Goal: Transaction & Acquisition: Book appointment/travel/reservation

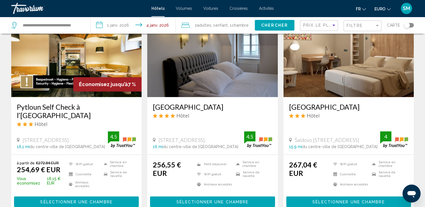
scroll to position [262, 0]
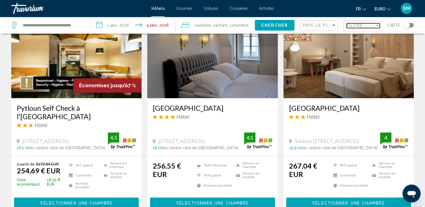
click at [365, 24] on div "Filtre" at bounding box center [361, 25] width 28 height 4
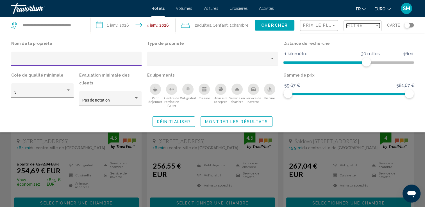
click at [372, 28] on div "Filtre" at bounding box center [361, 25] width 28 height 4
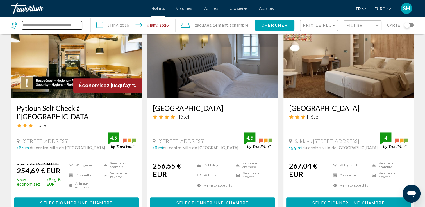
scroll to position [0, 0]
drag, startPoint x: 81, startPoint y: 26, endPoint x: 0, endPoint y: 21, distance: 81.4
click at [34, 24] on input "****" at bounding box center [52, 25] width 60 height 8
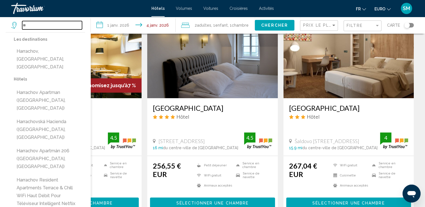
type input "*"
click at [58, 26] on input "Widget de recherche" at bounding box center [52, 25] width 60 height 8
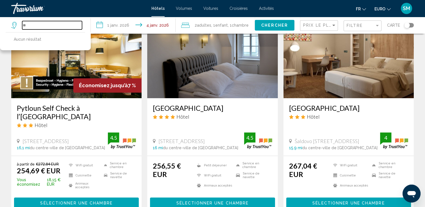
type input "*"
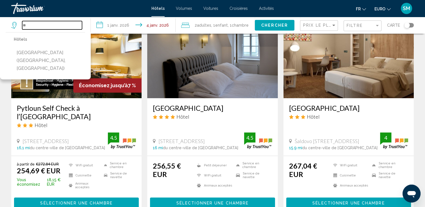
type input "*"
click at [65, 24] on input "Widget de recherche" at bounding box center [52, 25] width 60 height 8
paste input "**********"
type input "**********"
click at [263, 26] on span "Chercher" at bounding box center [274, 25] width 27 height 4
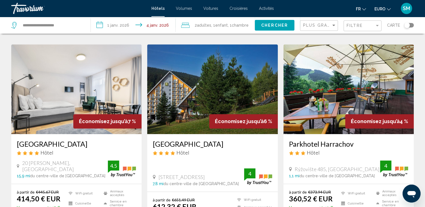
scroll to position [450, 0]
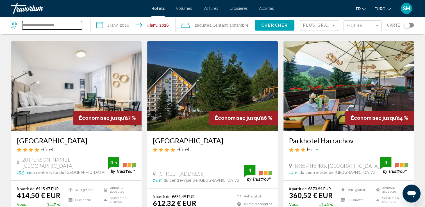
click at [76, 25] on input "**********" at bounding box center [52, 25] width 60 height 8
type input "*"
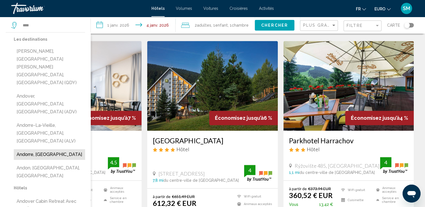
click at [45, 150] on button "Andorre, Andorre" at bounding box center [49, 155] width 71 height 11
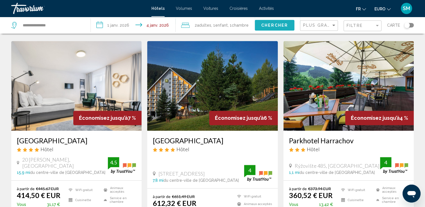
click at [275, 24] on span "Chercher" at bounding box center [274, 25] width 27 height 4
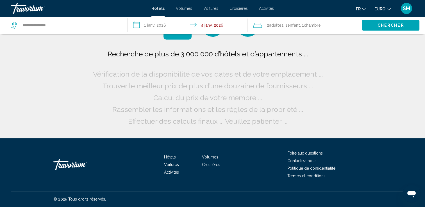
scroll to position [0, 0]
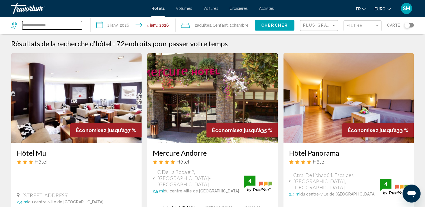
click at [39, 25] on input "**********" at bounding box center [52, 25] width 60 height 8
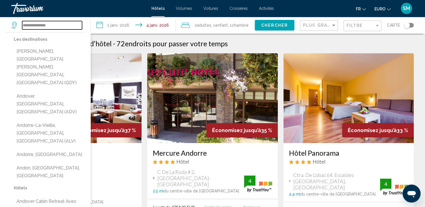
click at [39, 25] on input "**********" at bounding box center [52, 25] width 60 height 8
click at [8, 27] on app-destination-search "**********" at bounding box center [45, 25] width 91 height 17
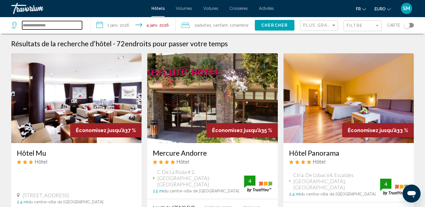
click at [37, 26] on input "**********" at bounding box center [52, 25] width 60 height 8
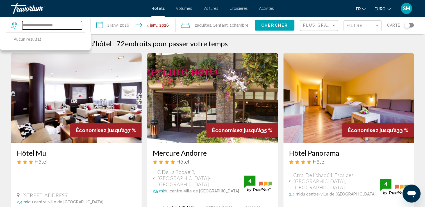
type input "**********"
drag, startPoint x: 62, startPoint y: 26, endPoint x: 0, endPoint y: 39, distance: 62.8
click at [0, 39] on html "**********" at bounding box center [212, 103] width 425 height 207
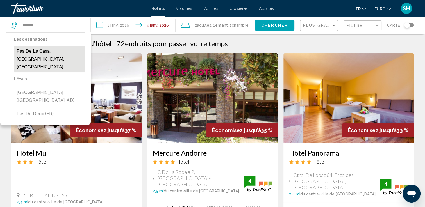
click at [63, 56] on button "Pas de la Casa, Andorre, Andorre" at bounding box center [49, 59] width 71 height 26
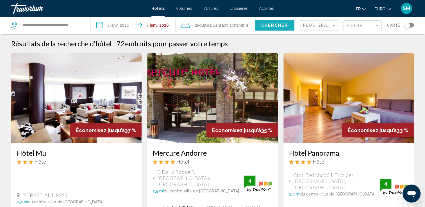
click at [279, 27] on span "Chercher" at bounding box center [274, 25] width 27 height 4
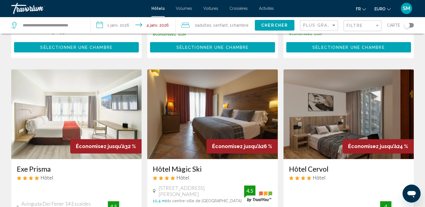
scroll to position [225, 0]
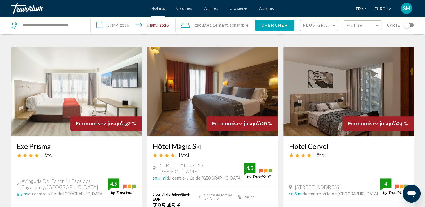
click at [327, 22] on div "Plus grandes économies" at bounding box center [319, 26] width 33 height 10
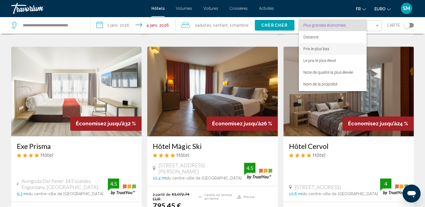
click at [327, 52] on span "Prix le plus bas" at bounding box center [333, 49] width 59 height 12
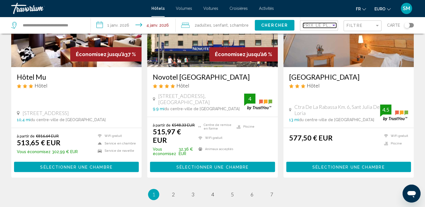
scroll to position [727, 0]
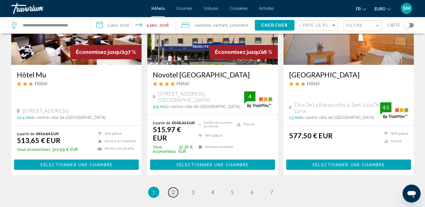
click at [174, 189] on span "2" at bounding box center [173, 192] width 3 height 6
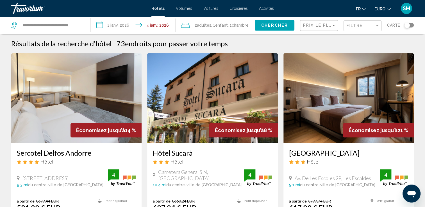
click at [408, 26] on div "Basculer la carte" at bounding box center [407, 25] width 6 height 6
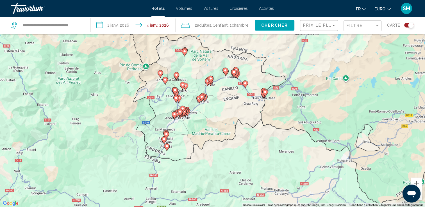
click at [211, 122] on div "Pour activer le glissement avec le clavier, appuyez sur Alt+Entrée. Une fois ce…" at bounding box center [212, 103] width 425 height 207
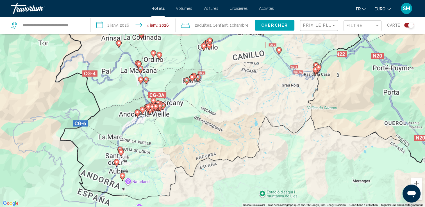
click at [211, 122] on div "Pour activer le glissement avec le clavier, appuyez sur Alt+Entrée. Une fois ce…" at bounding box center [212, 103] width 425 height 207
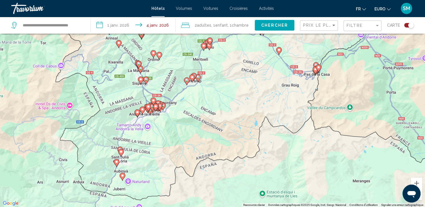
click at [211, 122] on div "Pour activer le glissement avec le clavier, appuyez sur Alt+Entrée. Une fois ce…" at bounding box center [212, 103] width 425 height 207
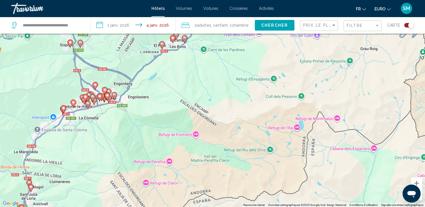
click at [163, 106] on div "Pour activer le glissement avec le clavier, appuyez sur Alt+Entrée. Une fois ce…" at bounding box center [212, 103] width 425 height 207
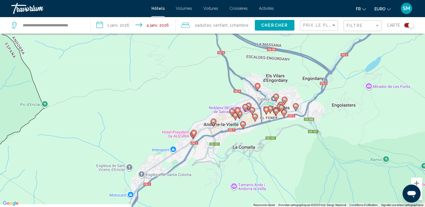
drag, startPoint x: 130, startPoint y: 78, endPoint x: 360, endPoint y: 92, distance: 230.7
click at [360, 92] on div "Pour activer le glissement avec le clavier, appuyez sur Alt+Entrée. Une fois ce…" at bounding box center [212, 103] width 425 height 207
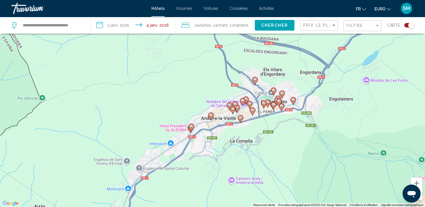
click at [197, 110] on div "Pour activer le glissement avec le clavier, appuyez sur Alt+Entrée. Une fois ce…" at bounding box center [212, 103] width 425 height 207
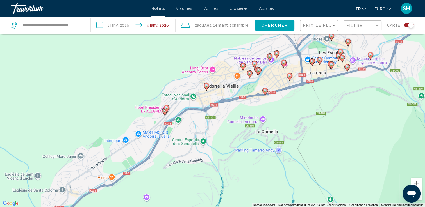
drag, startPoint x: 197, startPoint y: 110, endPoint x: 177, endPoint y: 67, distance: 47.0
click at [177, 67] on div "Pour activer le glissement avec le clavier, appuyez sur Alt+Entrée. Une fois ce…" at bounding box center [212, 103] width 425 height 207
drag, startPoint x: 81, startPoint y: 27, endPoint x: -1, endPoint y: 37, distance: 82.9
click at [0, 37] on html "**********" at bounding box center [212, 69] width 425 height 207
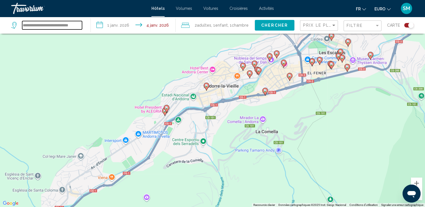
type input "*"
click at [34, 23] on input "*" at bounding box center [52, 25] width 60 height 8
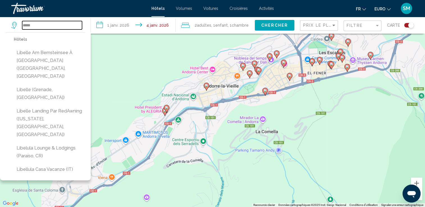
click at [58, 29] on input "*****" at bounding box center [52, 25] width 60 height 8
drag, startPoint x: 52, startPoint y: 27, endPoint x: 0, endPoint y: 25, distance: 51.7
click at [0, 25] on html "**********" at bounding box center [212, 69] width 425 height 207
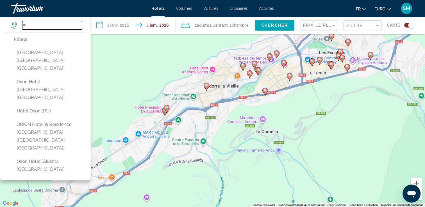
type input "*"
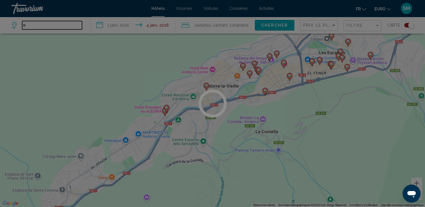
type input "*"
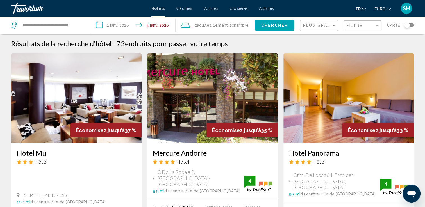
click at [18, 26] on icon "Widget de recherche" at bounding box center [14, 25] width 7 height 7
drag, startPoint x: 23, startPoint y: 26, endPoint x: 100, endPoint y: 34, distance: 77.7
click at [100, 34] on div "**********" at bounding box center [212, 25] width 425 height 17
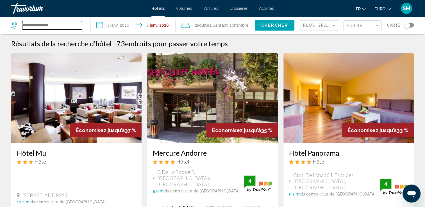
scroll to position [0, 0]
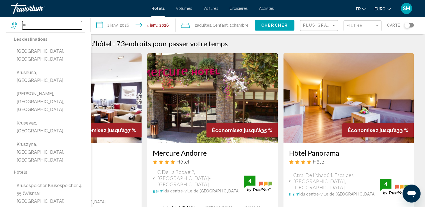
type input "*"
click at [69, 28] on input "Widget de recherche" at bounding box center [52, 25] width 60 height 8
paste input "**********"
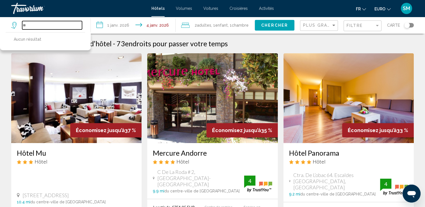
type input "*"
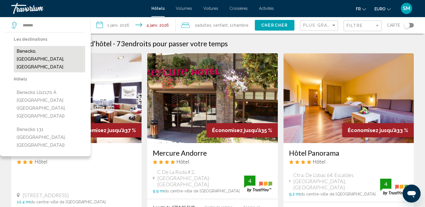
click at [63, 56] on button "Benecko, [GEOGRAPHIC_DATA], [GEOGRAPHIC_DATA]" at bounding box center [49, 59] width 71 height 26
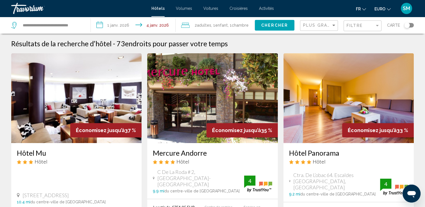
click at [279, 28] on button "Chercher" at bounding box center [275, 25] width 40 height 10
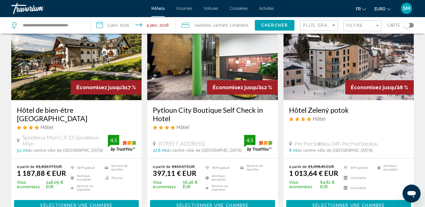
scroll to position [42, 0]
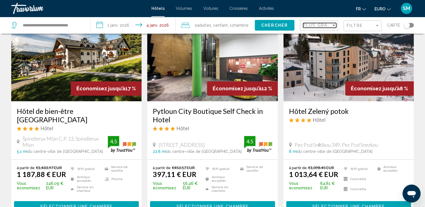
click at [335, 25] on div "Trier par" at bounding box center [334, 25] width 3 height 1
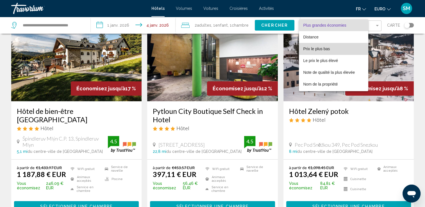
click at [326, 49] on span "Prix le plus bas" at bounding box center [317, 49] width 27 height 4
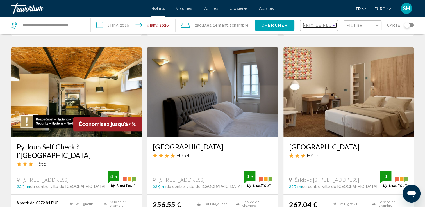
scroll to position [227, 0]
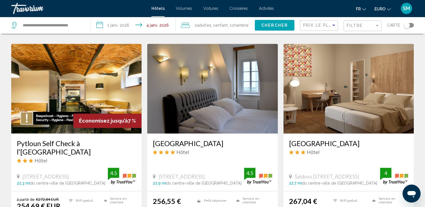
click at [409, 24] on div "Basculer la carte" at bounding box center [407, 25] width 6 height 6
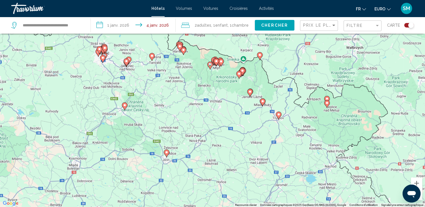
click at [222, 93] on div "Pour activer le glissement avec le clavier, appuyez sur Alt+Entrée. Une fois ce…" at bounding box center [212, 103] width 425 height 207
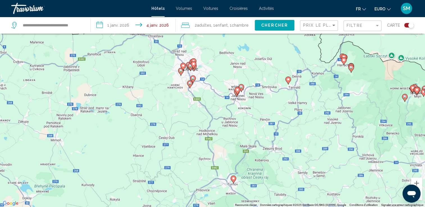
drag, startPoint x: 203, startPoint y: 67, endPoint x: 407, endPoint y: 124, distance: 212.0
click at [407, 124] on div "Pour activer le glissement avec le clavier, appuyez sur Alt+Entrée. Une fois ce…" at bounding box center [212, 103] width 425 height 207
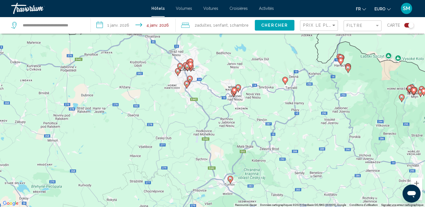
click at [250, 106] on div "Pour activer le glissement avec le clavier, appuyez sur Alt+Entrée. Une fois ce…" at bounding box center [212, 103] width 425 height 207
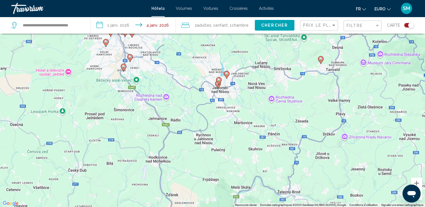
click at [226, 96] on div "Pour activer le glissement avec le clavier, appuyez sur Alt+Entrée. Une fois ce…" at bounding box center [212, 103] width 425 height 207
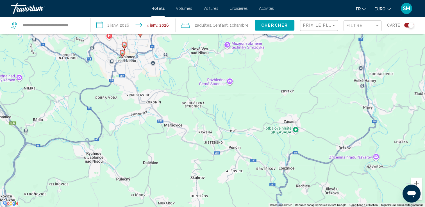
drag, startPoint x: 226, startPoint y: 96, endPoint x: 138, endPoint y: 74, distance: 90.6
click at [138, 74] on div "Pour activer le glissement avec le clavier, appuyez sur Alt+Entrée. Une fois ce…" at bounding box center [212, 103] width 425 height 207
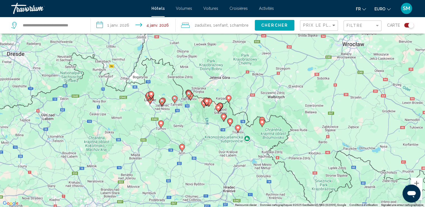
drag, startPoint x: 315, startPoint y: 137, endPoint x: 174, endPoint y: 111, distance: 143.4
click at [174, 111] on div "Pour activer le glissement avec le clavier, appuyez sur Alt+Entrée. Une fois ce…" at bounding box center [212, 103] width 425 height 207
click at [213, 131] on div "Pour activer le glissement avec le clavier, appuyez sur Alt+Entrée. Une fois ce…" at bounding box center [212, 103] width 425 height 207
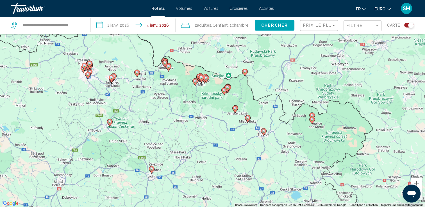
click at [213, 131] on div "Pour activer le glissement avec le clavier, appuyez sur Alt+Entrée. Une fois ce…" at bounding box center [212, 103] width 425 height 207
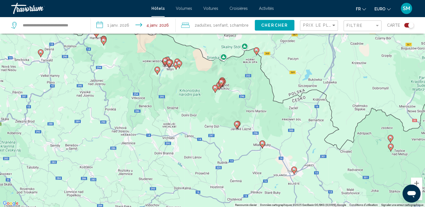
drag, startPoint x: 206, startPoint y: 64, endPoint x: 184, endPoint y: 98, distance: 40.2
click at [184, 98] on div "Pour activer le glissement avec le clavier, appuyez sur Alt+Entrée. Une fois ce…" at bounding box center [212, 103] width 425 height 207
click at [215, 112] on div "Pour activer le glissement avec le clavier, appuyez sur Alt+Entrée. Une fois ce…" at bounding box center [212, 103] width 425 height 207
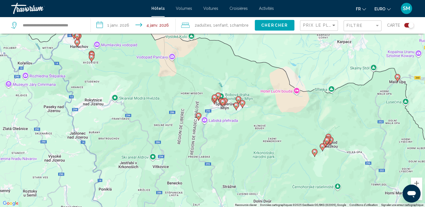
drag, startPoint x: 215, startPoint y: 112, endPoint x: 313, endPoint y: 195, distance: 128.0
click at [313, 195] on div "Pour activer le glissement avec le clavier, appuyez sur Alt+Entrée. Une fois ce…" at bounding box center [212, 103] width 425 height 207
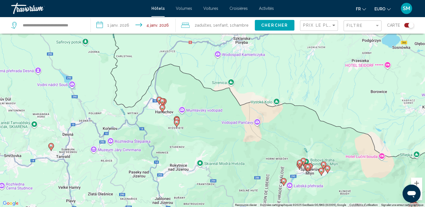
drag, startPoint x: 215, startPoint y: 110, endPoint x: 300, endPoint y: 176, distance: 107.8
click at [300, 176] on div "Pour activer le glissement avec le clavier, appuyez sur Alt+Entrée. Une fois ce…" at bounding box center [212, 103] width 425 height 207
click at [162, 115] on div "Pour activer le glissement avec le clavier, appuyez sur Alt+Entrée. Une fois ce…" at bounding box center [212, 103] width 425 height 207
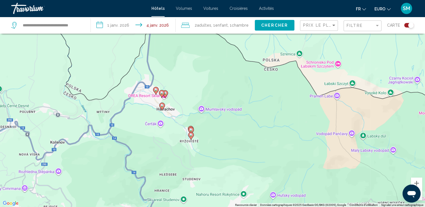
click at [162, 115] on div "Pour activer le glissement avec le clavier, appuyez sur Alt+Entrée. Une fois ce…" at bounding box center [212, 103] width 425 height 207
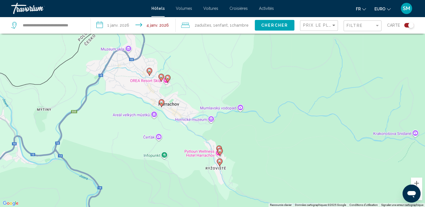
click at [162, 115] on div "Pour activer le glissement avec le clavier, appuyez sur Alt+Entrée. Une fois ce…" at bounding box center [212, 103] width 425 height 207
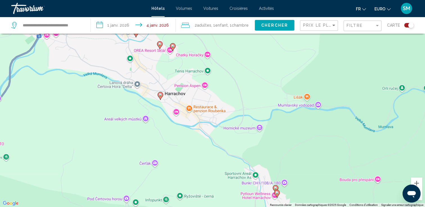
click at [166, 126] on div "Pour activer le glissement avec le clavier, appuyez sur Alt+Entrée. Une fois ce…" at bounding box center [212, 103] width 425 height 207
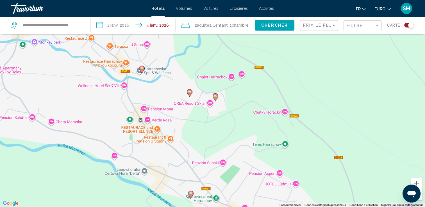
drag, startPoint x: 173, startPoint y: 94, endPoint x: 210, endPoint y: 222, distance: 132.9
click at [210, 174] on html "**********" at bounding box center [212, 69] width 425 height 207
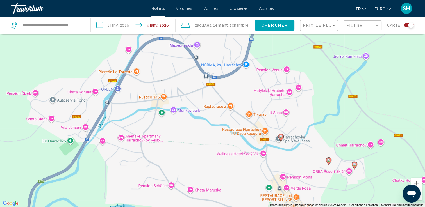
drag, startPoint x: 160, startPoint y: 100, endPoint x: 300, endPoint y: 171, distance: 157.0
click at [300, 171] on div "Pour activer le glissement avec le clavier, appuyez sur Alt+Entrée. Une fois ce…" at bounding box center [212, 103] width 425 height 207
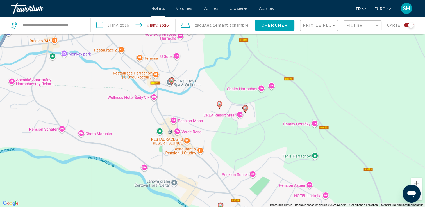
drag, startPoint x: 300, startPoint y: 168, endPoint x: 191, endPoint y: 111, distance: 123.3
click at [191, 111] on div "Pour activer le glissement avec le clavier, appuyez sur Alt+Entrée. Une fois ce…" at bounding box center [212, 103] width 425 height 207
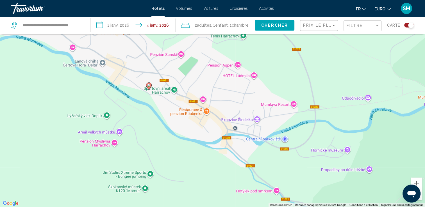
drag, startPoint x: 270, startPoint y: 145, endPoint x: 197, endPoint y: 24, distance: 141.3
click at [197, 24] on div "**********" at bounding box center [212, 120] width 425 height 241
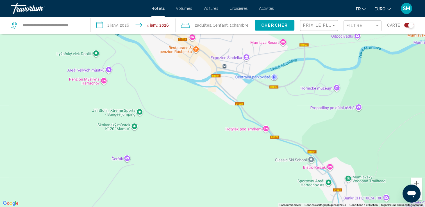
drag, startPoint x: 286, startPoint y: 122, endPoint x: 275, endPoint y: 60, distance: 63.6
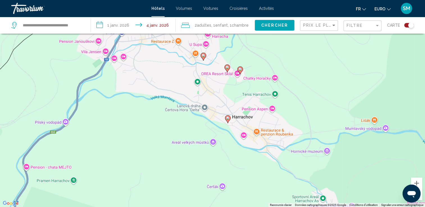
drag, startPoint x: 214, startPoint y: 90, endPoint x: 234, endPoint y: 132, distance: 46.6
click at [234, 132] on div "Pour activer le glissement avec le clavier, appuyez sur Alt+Entrée. Une fois ce…" at bounding box center [212, 103] width 425 height 207
click at [227, 70] on icon "Contenu principal" at bounding box center [227, 68] width 5 height 7
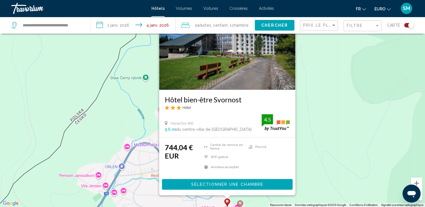
click at [338, 146] on div "Pour activer le glissement avec le clavier, appuyez sur Alt+Entrée. Une fois ce…" at bounding box center [212, 103] width 425 height 207
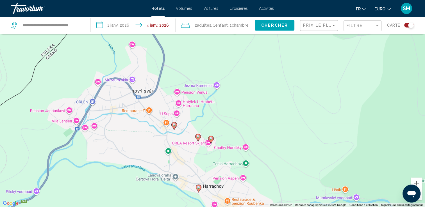
drag, startPoint x: 338, startPoint y: 146, endPoint x: 308, endPoint y: 78, distance: 74.1
click at [308, 78] on div "Pour activer le glissement avec le clavier, appuyez sur Alt+Entrée. Une fois ce…" at bounding box center [212, 103] width 425 height 207
click at [213, 132] on div "Pour activer le glissement avec le clavier, appuyez sur Alt+Entrée. Une fois ce…" at bounding box center [212, 103] width 425 height 207
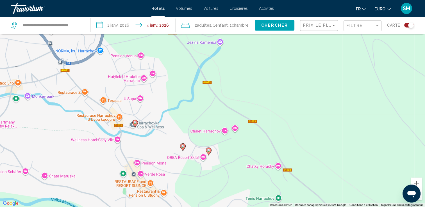
click at [213, 132] on div "Pour activer le glissement avec le clavier, appuyez sur Alt+Entrée. Une fois ce…" at bounding box center [212, 103] width 425 height 207
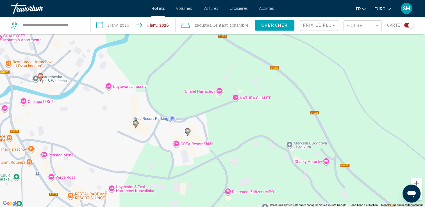
drag, startPoint x: 184, startPoint y: 168, endPoint x: 165, endPoint y: 123, distance: 49.4
click at [165, 123] on div "Pour activer le glissement avec le clavier, appuyez sur Alt+Entrée. Une fois ce…" at bounding box center [212, 103] width 425 height 207
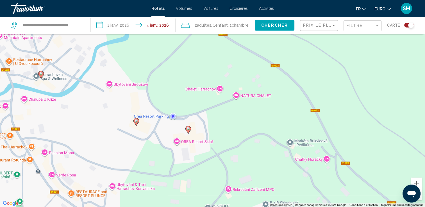
click at [181, 142] on div "Pour activer le glissement avec le clavier, appuyez sur Alt+Entrée. Une fois ce…" at bounding box center [212, 103] width 425 height 207
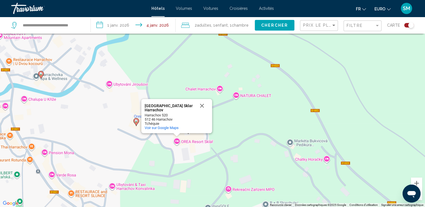
click at [198, 138] on div "Pour activer le glissement avec le clavier, appuyez sur Alt+Entrée. Une fois ce…" at bounding box center [212, 103] width 425 height 207
click at [203, 107] on button "Fermer" at bounding box center [201, 105] width 13 height 13
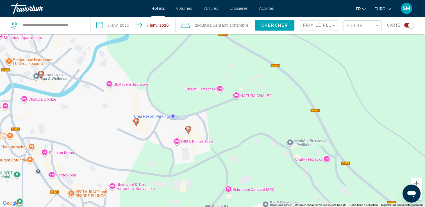
click at [187, 133] on gmp-advanced-marker "Contenu principal" at bounding box center [189, 130] width 6 height 8
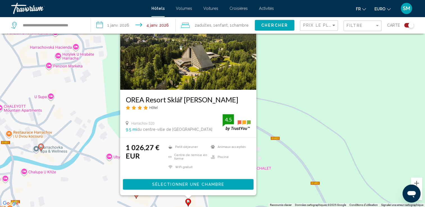
click at [270, 84] on div "Pour activer le glissement avec le clavier, appuyez sur Alt+Entrée. Une fois ce…" at bounding box center [212, 103] width 425 height 207
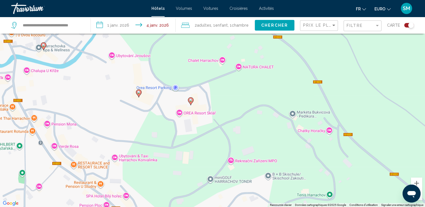
drag, startPoint x: 182, startPoint y: 149, endPoint x: 192, endPoint y: 45, distance: 104.8
click at [192, 45] on div "Pour activer le glissement avec le clavier, appuyez sur Alt+Entrée. Une fois ce…" at bounding box center [212, 103] width 425 height 207
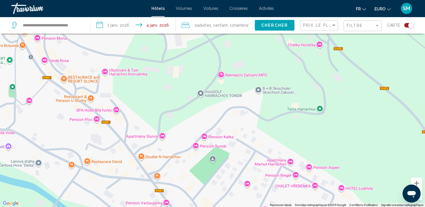
drag, startPoint x: 177, startPoint y: 151, endPoint x: 151, endPoint y: 64, distance: 90.9
click at [151, 64] on div "Pour activer le glissement avec le clavier, appuyez sur Alt+Entrée. Une fois ce…" at bounding box center [212, 103] width 425 height 207
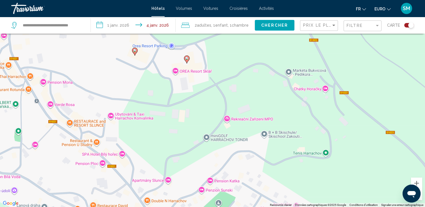
drag, startPoint x: 195, startPoint y: 75, endPoint x: 201, endPoint y: 121, distance: 46.6
click at [201, 121] on div "Pour activer le glissement avec le clavier, appuyez sur Alt+Entrée. Une fois ce…" at bounding box center [212, 103] width 425 height 207
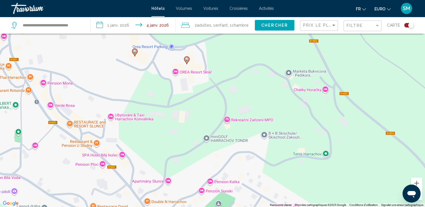
click at [201, 121] on div "Pour activer le glissement avec le clavier, appuyez sur Alt+Entrée. Une fois ce…" at bounding box center [212, 103] width 425 height 207
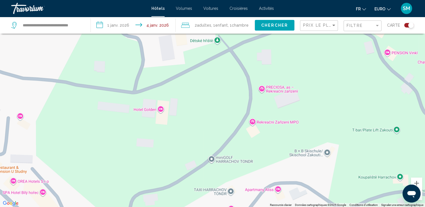
click at [200, 107] on div "Pour activer le glissement avec le clavier, appuyez sur Alt+Entrée. Une fois ce…" at bounding box center [212, 103] width 425 height 207
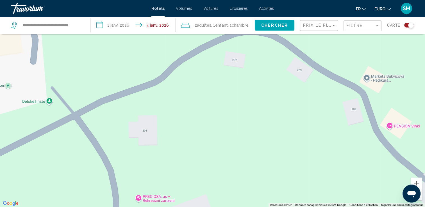
drag, startPoint x: 237, startPoint y: 65, endPoint x: 49, endPoint y: 195, distance: 228.8
click at [49, 195] on div "Contenu principal" at bounding box center [212, 103] width 425 height 207
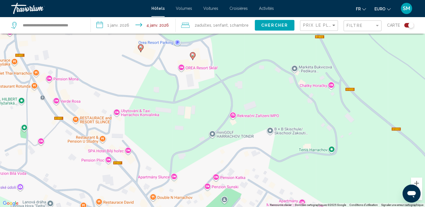
drag, startPoint x: 214, startPoint y: 144, endPoint x: 256, endPoint y: 88, distance: 70.6
click at [256, 88] on div "Pour activer le glissement avec le clavier, appuyez sur Alt+Entrée. Une fois ce…" at bounding box center [212, 103] width 425 height 207
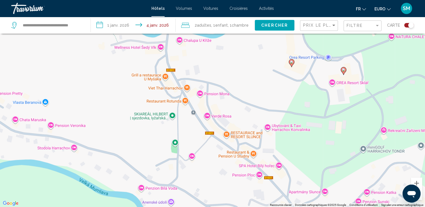
drag, startPoint x: 173, startPoint y: 157, endPoint x: 325, endPoint y: 172, distance: 152.2
click at [325, 172] on div "Pour activer le glissement avec le clavier, appuyez sur Alt+Entrée. Une fois ce…" at bounding box center [212, 103] width 425 height 207
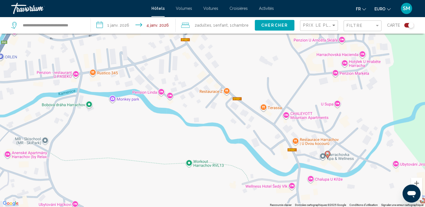
drag, startPoint x: 195, startPoint y: 82, endPoint x: 277, endPoint y: 155, distance: 109.8
click at [277, 155] on div "Pour activer le glissement avec le clavier, appuyez sur Alt+Entrée. Une fois ce…" at bounding box center [212, 103] width 425 height 207
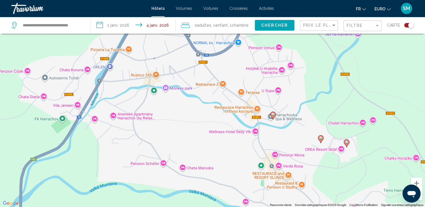
click at [195, 117] on div "Pour activer le glissement avec le clavier, appuyez sur Alt+Entrée. Une fois ce…" at bounding box center [212, 103] width 425 height 207
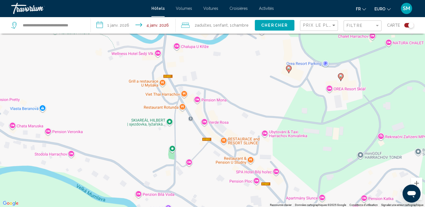
drag, startPoint x: 163, startPoint y: 89, endPoint x: 6, endPoint y: -2, distance: 182.4
click at [6, 0] on html "**********" at bounding box center [212, 69] width 425 height 207
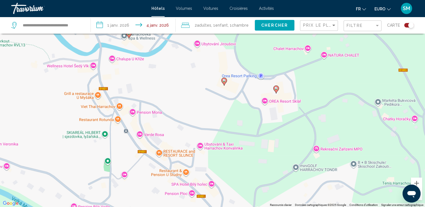
drag, startPoint x: 173, startPoint y: 93, endPoint x: 108, endPoint y: 105, distance: 66.0
click at [108, 105] on div "Pour activer le glissement avec le clavier, appuyez sur Alt+Entrée. Une fois ce…" at bounding box center [212, 103] width 425 height 207
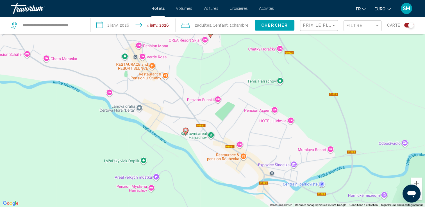
drag, startPoint x: 221, startPoint y: 168, endPoint x: 184, endPoint y: 81, distance: 95.0
click at [184, 81] on div "Pour activer le glissement avec le clavier, appuyez sur Alt+Entrée. Une fois ce…" at bounding box center [212, 103] width 425 height 207
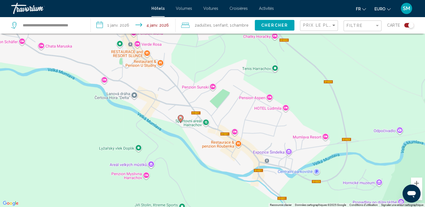
click at [180, 103] on div "Pour activer le glissement avec le clavier, appuyez sur Alt+Entrée. Une fois ce…" at bounding box center [212, 103] width 425 height 207
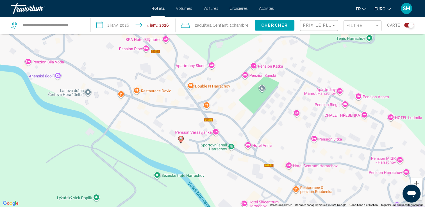
click at [165, 110] on div "Pour activer le glissement avec le clavier, appuyez sur Alt+Entrée. Une fois ce…" at bounding box center [212, 103] width 425 height 207
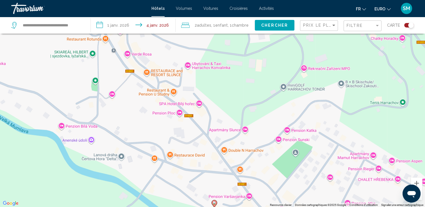
drag, startPoint x: 159, startPoint y: 63, endPoint x: 195, endPoint y: 135, distance: 79.7
click at [195, 135] on div "Pour activer le glissement avec le clavier, appuyez sur Alt+Entrée. Une fois ce…" at bounding box center [212, 103] width 425 height 207
click at [176, 120] on div "Pour activer le glissement avec le clavier, appuyez sur Alt+Entrée. Une fois ce…" at bounding box center [212, 103] width 425 height 207
click at [171, 122] on div "Pour activer le glissement avec le clavier, appuyez sur Alt+Entrée. Une fois ce…" at bounding box center [212, 103] width 425 height 207
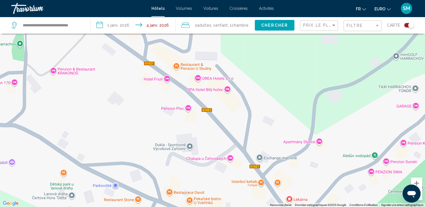
click at [166, 80] on div "Contenu principal" at bounding box center [212, 103] width 425 height 207
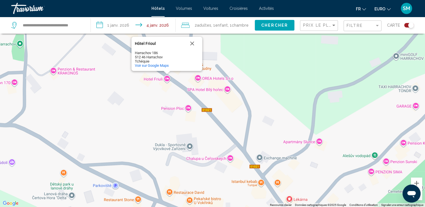
click at [166, 80] on div "[GEOGRAPHIC_DATA] 186 512 46 Harrachov Tchéquie Voir sur Google Maps" at bounding box center [212, 103] width 425 height 207
click at [152, 80] on div "[GEOGRAPHIC_DATA] 186 512 46 Harrachov Tchéquie Voir sur Google Maps" at bounding box center [212, 103] width 425 height 207
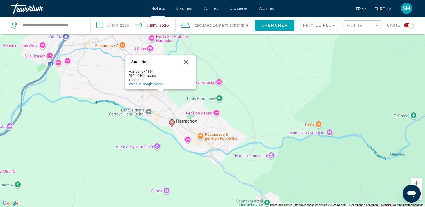
click at [172, 122] on image "Contenu principal" at bounding box center [171, 122] width 3 height 3
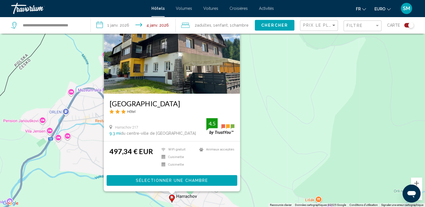
click at [257, 106] on div "Pour activer le glissement avec le clavier, appuyez sur Alt+Entrée. Une fois ce…" at bounding box center [212, 103] width 425 height 207
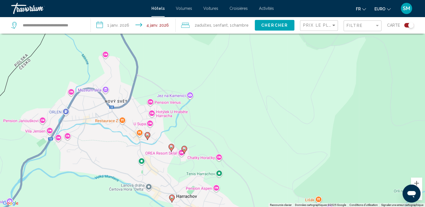
click at [218, 23] on span "Enfant" at bounding box center [221, 25] width 13 height 4
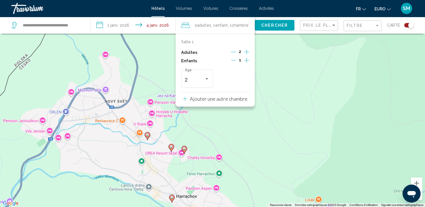
click at [225, 102] on button "Ajouter une autre chambre" at bounding box center [215, 98] width 65 height 12
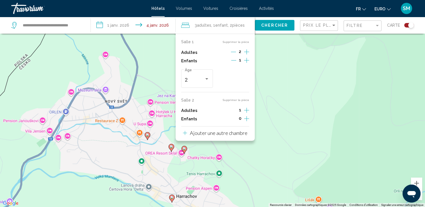
click at [247, 55] on icon "Augmenter les adultes" at bounding box center [246, 52] width 5 height 7
click at [236, 110] on icon "Décrément des adultes" at bounding box center [233, 110] width 5 height 0
click at [233, 131] on p "Ajouter une autre chambre" at bounding box center [219, 133] width 58 height 6
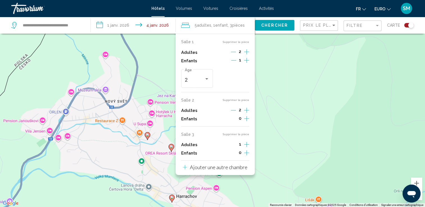
click at [277, 24] on span "Chercher" at bounding box center [274, 25] width 27 height 4
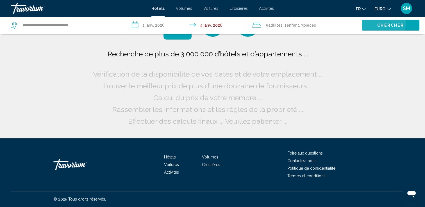
scroll to position [0, 0]
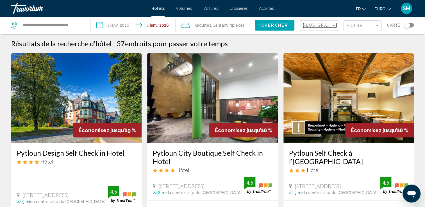
click at [332, 24] on div "Trier par" at bounding box center [333, 25] width 5 height 4
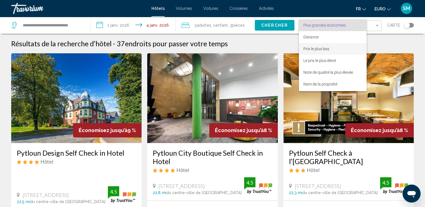
click at [318, 49] on span "Prix le plus bas" at bounding box center [317, 49] width 26 height 4
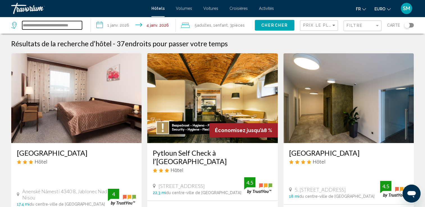
click at [57, 25] on input "**********" at bounding box center [52, 25] width 60 height 8
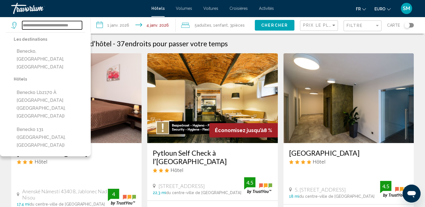
click at [57, 25] on input "**********" at bounding box center [52, 25] width 60 height 8
click at [55, 25] on input "**********" at bounding box center [52, 25] width 60 height 8
drag, startPoint x: 55, startPoint y: 25, endPoint x: 13, endPoint y: 22, distance: 42.0
click at [13, 22] on div "**********" at bounding box center [46, 25] width 71 height 8
click at [13, 22] on icon "Widget de recherche" at bounding box center [13, 25] width 5 height 7
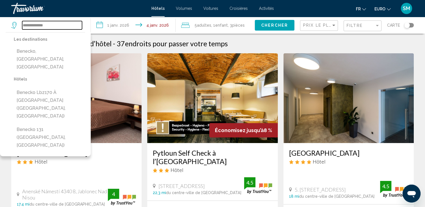
click at [22, 24] on input "**********" at bounding box center [52, 25] width 60 height 8
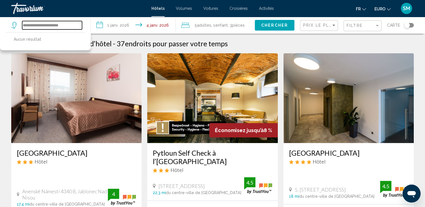
drag, startPoint x: 43, startPoint y: 26, endPoint x: 79, endPoint y: 26, distance: 35.4
click at [79, 26] on input "**********" at bounding box center [52, 25] width 60 height 8
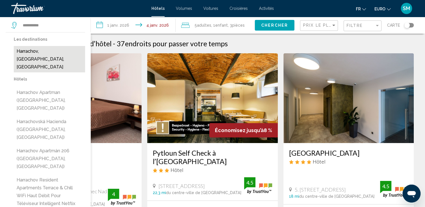
click at [42, 54] on button "Harrachov, [GEOGRAPHIC_DATA], [GEOGRAPHIC_DATA]" at bounding box center [49, 59] width 71 height 26
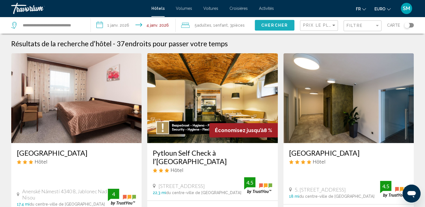
click at [266, 26] on span "Chercher" at bounding box center [274, 25] width 27 height 4
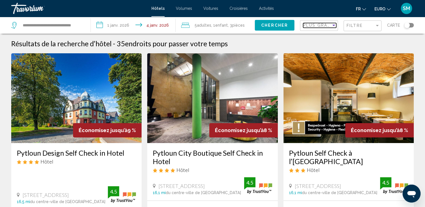
click at [315, 25] on span "Plus grandes économies" at bounding box center [336, 25] width 67 height 4
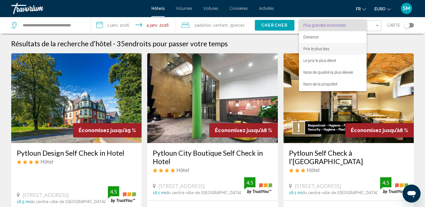
click at [318, 49] on span "Prix le plus bas" at bounding box center [317, 49] width 26 height 4
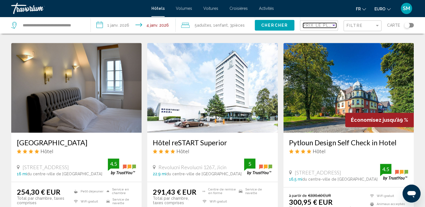
scroll to position [236, 0]
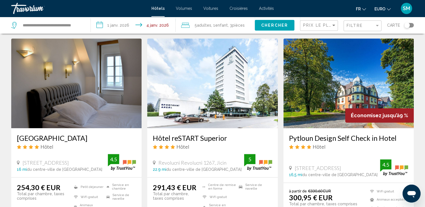
click at [408, 28] on div "Basculer la carte" at bounding box center [407, 25] width 6 height 6
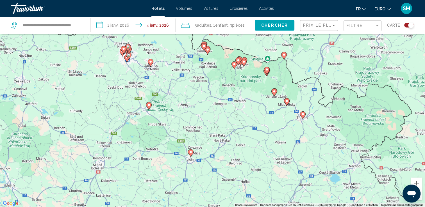
click at [216, 64] on div "Pour activer le glissement avec le clavier, appuyez sur Alt+Entrée. Une fois ce…" at bounding box center [212, 103] width 425 height 207
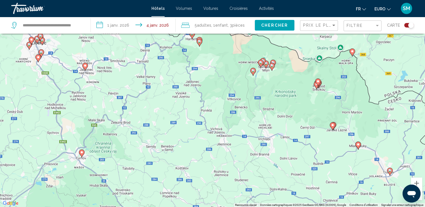
click at [216, 64] on div "Pour activer le glissement avec le clavier, appuyez sur Alt+Entrée. Une fois ce…" at bounding box center [212, 103] width 425 height 207
click at [199, 52] on div "Pour activer le glissement avec le clavier, appuyez sur Alt+Entrée. Une fois ce…" at bounding box center [212, 103] width 425 height 207
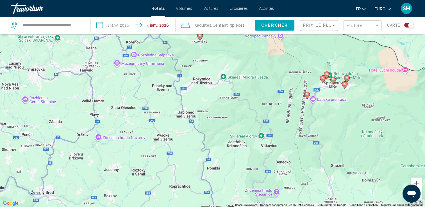
click at [199, 52] on div "Pour activer le glissement avec le clavier, appuyez sur Alt+Entrée. Une fois ce…" at bounding box center [212, 103] width 425 height 207
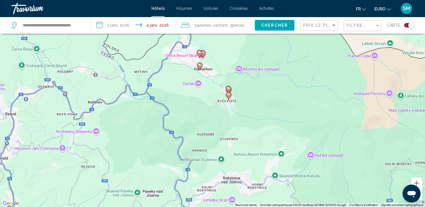
drag, startPoint x: 199, startPoint y: 52, endPoint x: 225, endPoint y: 123, distance: 76.0
click at [225, 123] on div "Pour activer le glissement avec le clavier, appuyez sur Alt+Entrée. Une fois ce…" at bounding box center [212, 103] width 425 height 207
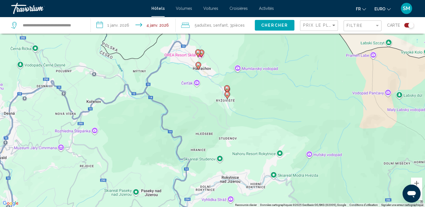
click at [213, 68] on div "Pour activer le glissement avec le clavier, appuyez sur Alt+Entrée. Une fois ce…" at bounding box center [212, 103] width 425 height 207
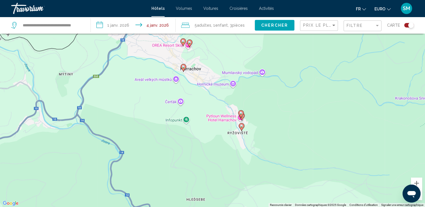
click at [213, 68] on div "Pour activer le glissement avec le clavier, appuyez sur Alt+Entrée. Une fois ce…" at bounding box center [212, 103] width 425 height 207
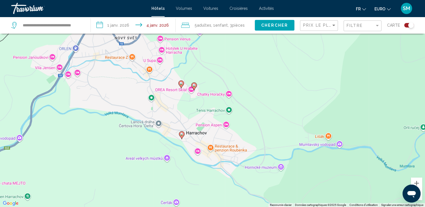
drag, startPoint x: 190, startPoint y: 49, endPoint x: 218, endPoint y: 114, distance: 70.5
click at [218, 114] on div "Pour activer le glissement avec le clavier, appuyez sur Alt+Entrée. Une fois ce…" at bounding box center [212, 103] width 425 height 207
click at [195, 86] on image "Contenu principal" at bounding box center [194, 85] width 3 height 3
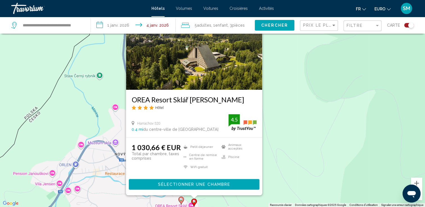
click at [277, 131] on div "Pour activer le glissement avec le clavier, appuyez sur Alt+Entrée. Une fois ce…" at bounding box center [212, 103] width 425 height 207
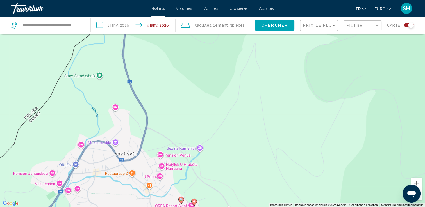
click at [180, 198] on image "Contenu principal" at bounding box center [181, 199] width 3 height 3
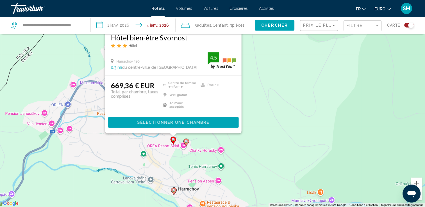
drag, startPoint x: 266, startPoint y: 176, endPoint x: 259, endPoint y: 113, distance: 63.7
click at [259, 113] on div "Pour activer le glissement avec le clavier, appuyez sur Alt+Entrée. Une fois ce…" at bounding box center [212, 103] width 425 height 207
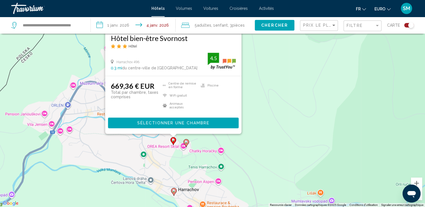
click at [173, 190] on image "Contenu principal" at bounding box center [173, 190] width 3 height 3
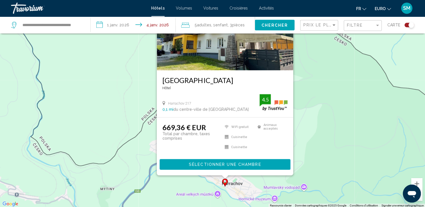
scroll to position [33, 0]
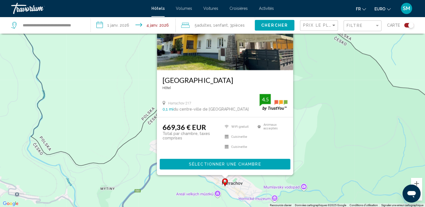
click at [317, 76] on div "Pour activer le glissement avec le clavier, appuyez sur Alt+Entrée. Une fois ce…" at bounding box center [212, 103] width 425 height 207
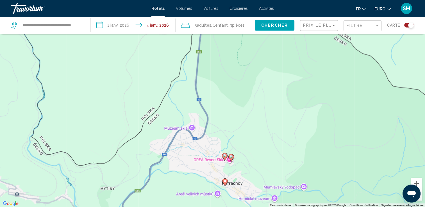
click at [408, 24] on div "Basculer la carte" at bounding box center [409, 25] width 10 height 4
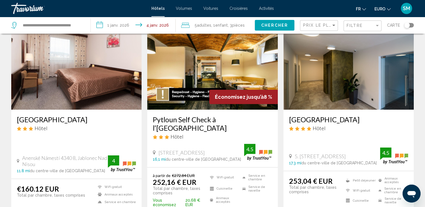
scroll to position [39, 0]
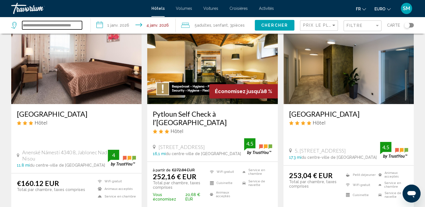
drag, startPoint x: 58, startPoint y: 24, endPoint x: 9, endPoint y: 23, distance: 49.5
click at [9, 23] on app-destination-search "**********" at bounding box center [45, 25] width 91 height 17
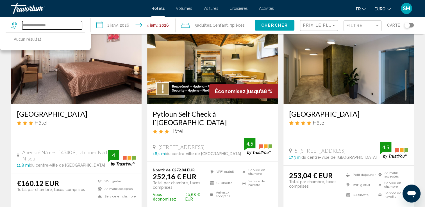
type input "**********"
drag, startPoint x: 60, startPoint y: 23, endPoint x: 0, endPoint y: 34, distance: 60.7
click at [0, 34] on html "**********" at bounding box center [212, 64] width 425 height 207
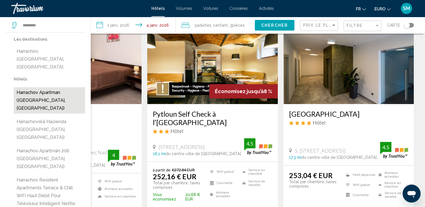
click at [72, 92] on button "Harrachov Apartman ([GEOGRAPHIC_DATA], [GEOGRAPHIC_DATA])" at bounding box center [49, 100] width 71 height 26
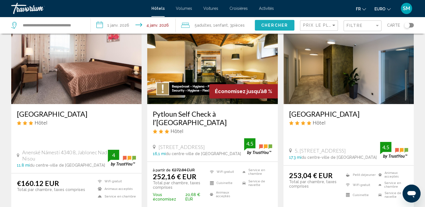
click at [284, 25] on span "Chercher" at bounding box center [274, 25] width 27 height 4
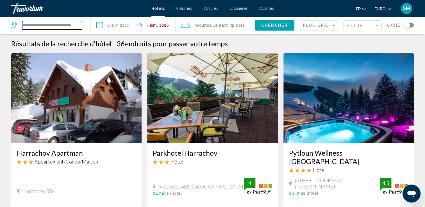
drag, startPoint x: 62, startPoint y: 25, endPoint x: 11, endPoint y: 26, distance: 51.2
click at [11, 26] on div "**********" at bounding box center [46, 25] width 71 height 8
click at [53, 19] on div "**********" at bounding box center [48, 25] width 74 height 17
click at [57, 23] on input "**********" at bounding box center [52, 25] width 60 height 8
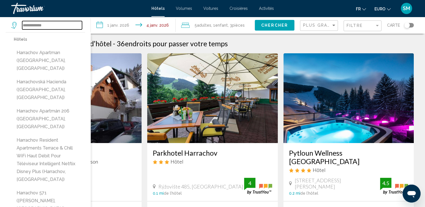
drag, startPoint x: 63, startPoint y: 26, endPoint x: 0, endPoint y: 22, distance: 63.1
click at [0, 22] on app-destination-search "**********" at bounding box center [45, 25] width 91 height 17
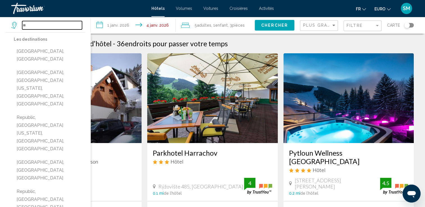
type input "*"
click at [32, 11] on div "Travorium" at bounding box center [39, 8] width 56 height 11
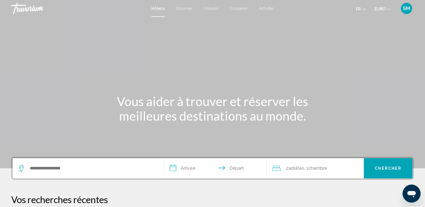
click at [195, 172] on input "**********" at bounding box center [216, 170] width 105 height 22
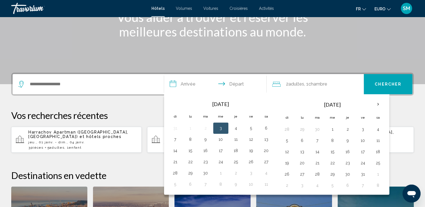
scroll to position [139, 0]
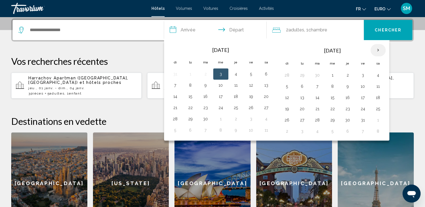
click at [376, 55] on th "Next month" at bounding box center [378, 50] width 15 height 12
click at [344, 76] on button "1" at bounding box center [348, 75] width 9 height 8
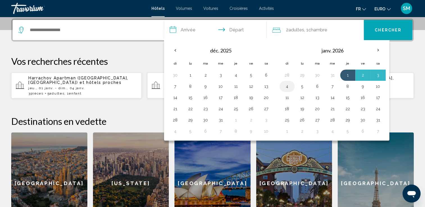
click at [286, 86] on button "4" at bounding box center [287, 87] width 9 height 8
type input "**********"
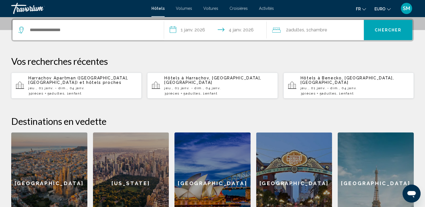
click at [308, 33] on span ", 1 Chambre pièces" at bounding box center [315, 30] width 23 height 8
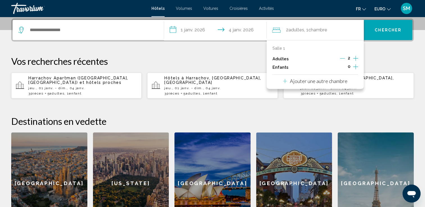
click at [354, 64] on icon "Augmenter les enfants" at bounding box center [355, 67] width 5 height 7
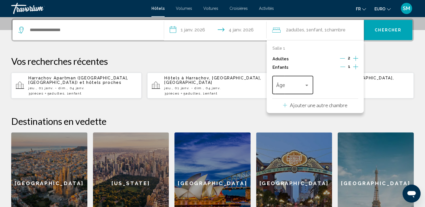
click at [303, 85] on span "Voyageurs : 2 adultes, 1 enfant" at bounding box center [290, 87] width 28 height 6
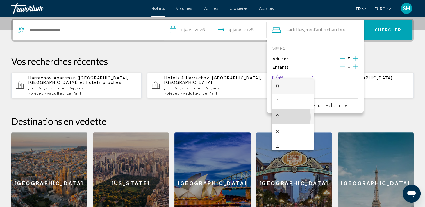
click at [279, 117] on span "2" at bounding box center [292, 116] width 33 height 15
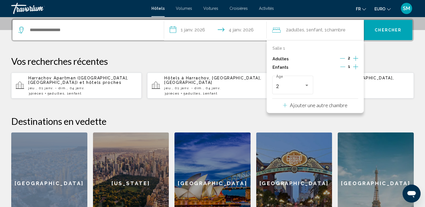
click at [279, 117] on h2 "Destinations en vedette" at bounding box center [212, 121] width 403 height 11
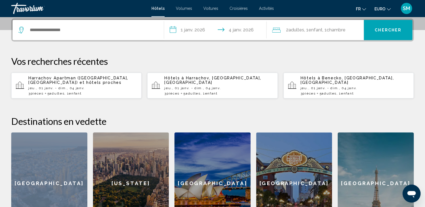
click at [345, 31] on span "Chambre" at bounding box center [336, 29] width 19 height 5
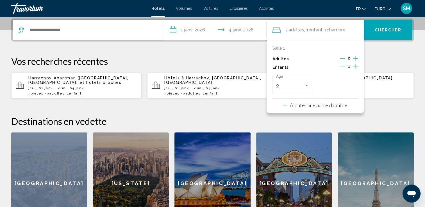
click at [318, 106] on p "Ajouter une autre chambre" at bounding box center [319, 105] width 58 height 6
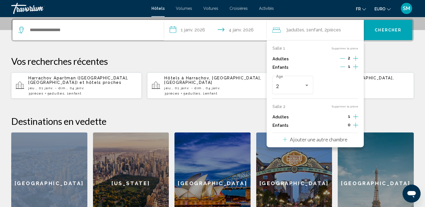
click at [345, 139] on p "Ajouter une autre chambre" at bounding box center [319, 140] width 58 height 6
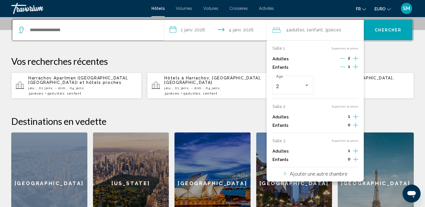
click at [354, 62] on icon "Augmenter les adultes" at bounding box center [355, 58] width 5 height 7
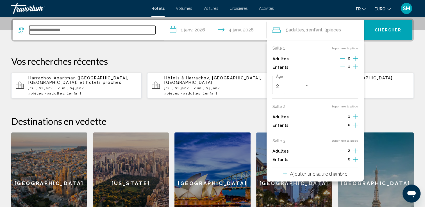
click at [137, 31] on input "Widget de recherche" at bounding box center [92, 30] width 126 height 8
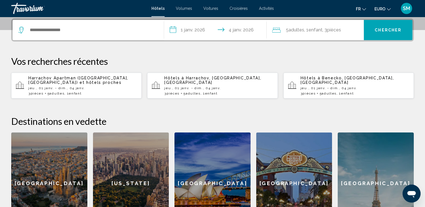
click at [184, 11] on div "Hôtels Volumes Voitures Croisières Activités Hôtels Vols Voitures Croisières Ac…" at bounding box center [212, 9] width 425 height 12
click at [183, 7] on span "Volumes" at bounding box center [184, 8] width 16 height 4
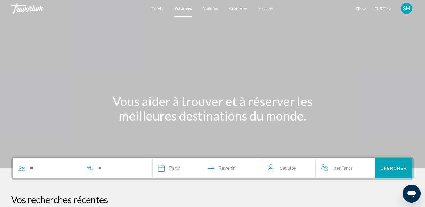
click at [160, 10] on span "Hôtels" at bounding box center [158, 8] width 12 height 4
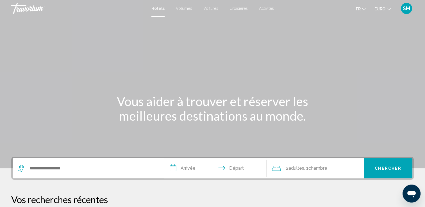
click at [191, 164] on input "**********" at bounding box center [216, 170] width 105 height 22
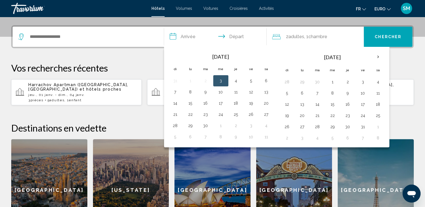
scroll to position [139, 0]
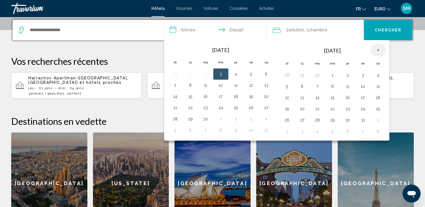
click at [381, 52] on th "Next month" at bounding box center [378, 50] width 15 height 12
click at [347, 74] on button "1" at bounding box center [348, 75] width 9 height 8
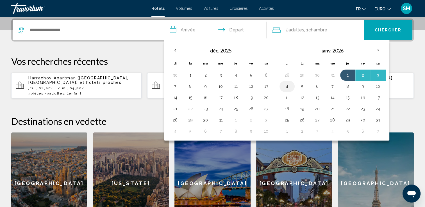
click at [290, 85] on button "4" at bounding box center [287, 87] width 9 height 8
type input "**********"
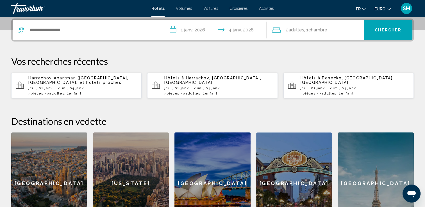
click at [313, 31] on span "Chambre" at bounding box center [317, 29] width 19 height 5
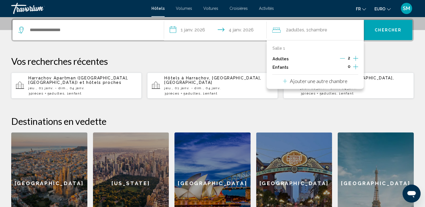
click at [354, 68] on icon "Augmenter les enfants" at bounding box center [355, 67] width 5 height 7
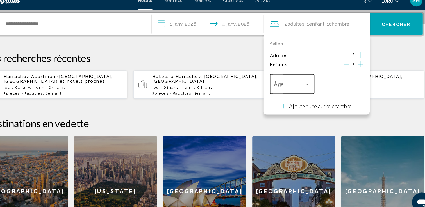
click at [304, 88] on div "Voyageurs : 2 adultes, 1 enfant" at bounding box center [292, 87] width 33 height 6
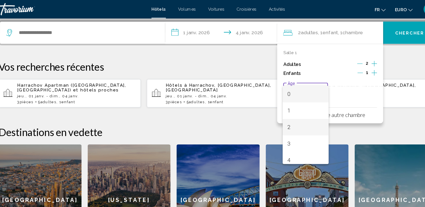
click at [284, 114] on span "2" at bounding box center [292, 116] width 33 height 15
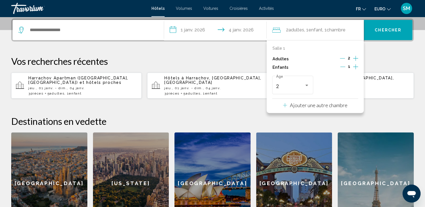
click at [306, 108] on p "Ajouter une autre chambre" at bounding box center [319, 105] width 58 height 6
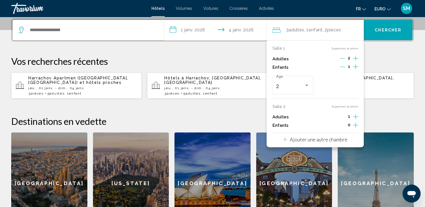
click at [342, 139] on p "Ajouter une autre chambre" at bounding box center [319, 140] width 58 height 6
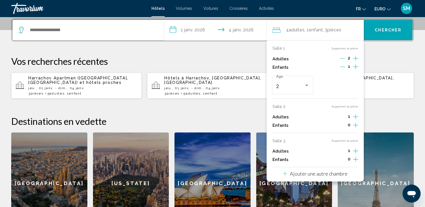
click at [356, 62] on icon "Augmenter les adultes" at bounding box center [355, 58] width 5 height 7
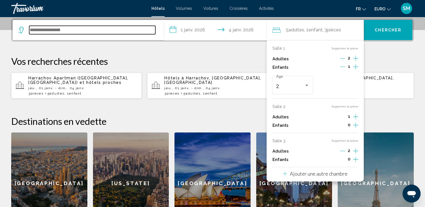
click at [120, 29] on input "Widget de recherche" at bounding box center [92, 30] width 126 height 8
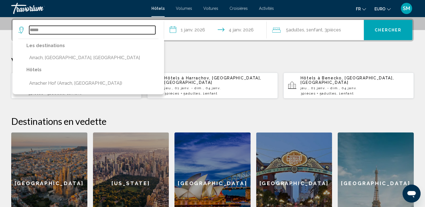
type input "*****"
